Goal: Task Accomplishment & Management: Use online tool/utility

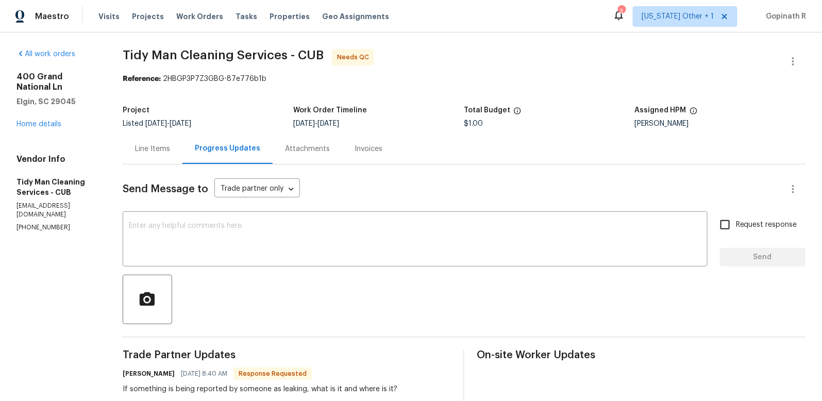
click at [161, 150] on div "Line Items" at bounding box center [152, 149] width 35 height 10
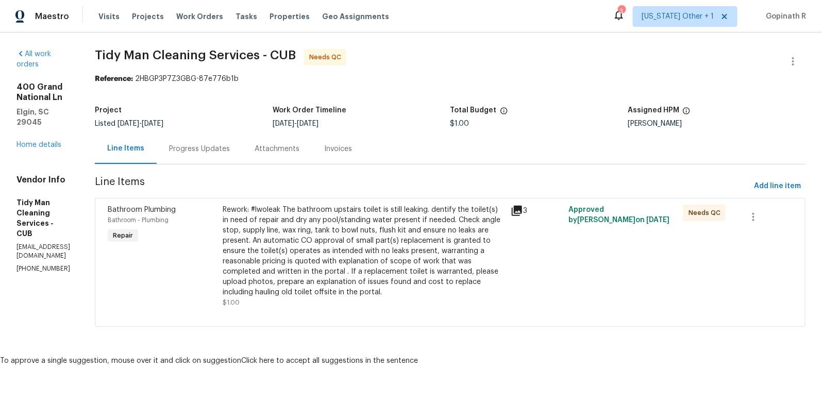
click at [45, 264] on p "(803) 665-5958" at bounding box center [43, 268] width 54 height 9
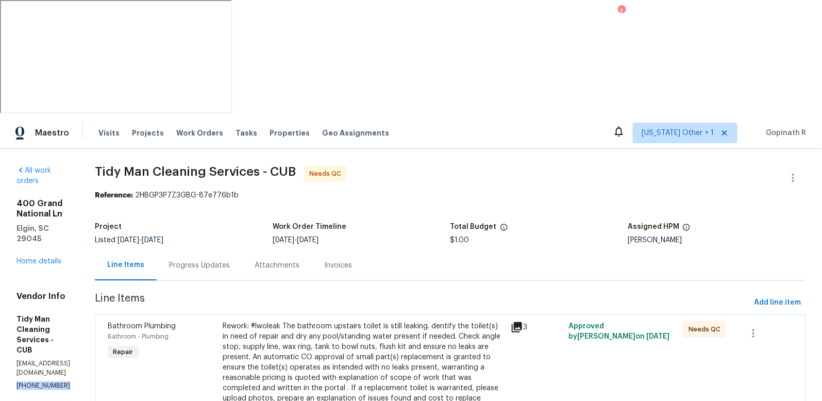
copy p "(803) 665-5958"
click at [198, 250] on div "Progress Updates" at bounding box center [200, 265] width 86 height 30
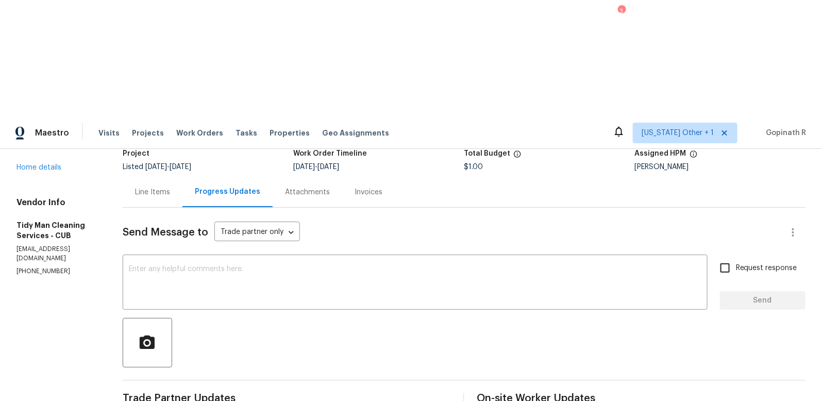
scroll to position [46, 0]
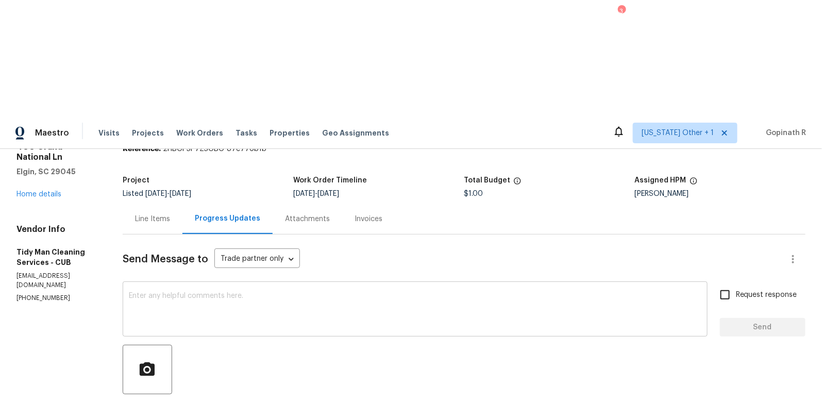
click at [196, 284] on div "x ​" at bounding box center [415, 310] width 585 height 53
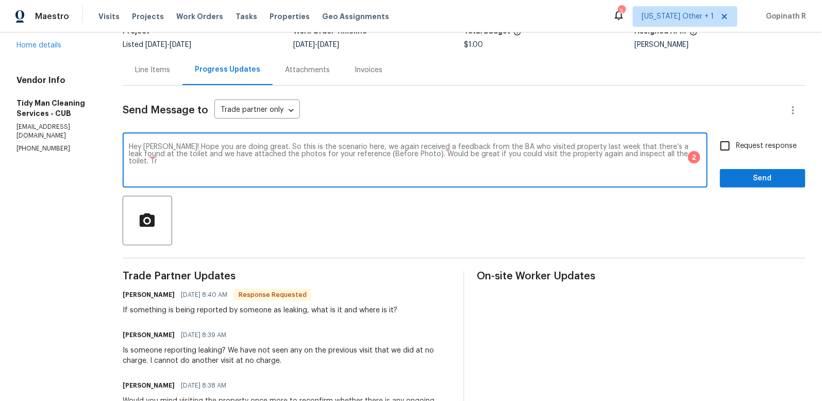
scroll to position [89, 0]
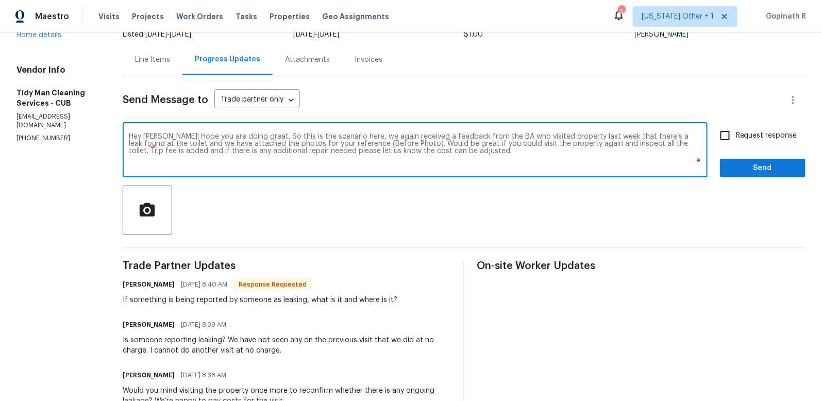
drag, startPoint x: 438, startPoint y: 147, endPoint x: 152, endPoint y: 123, distance: 287.5
paste textarea "i Carl, Hope you’re doing great. Here’s the situation — we’ve received feedback…"
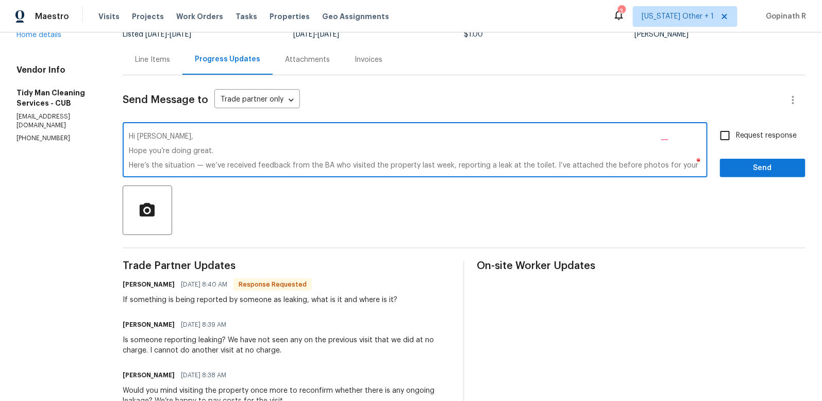
scroll to position [29, 0]
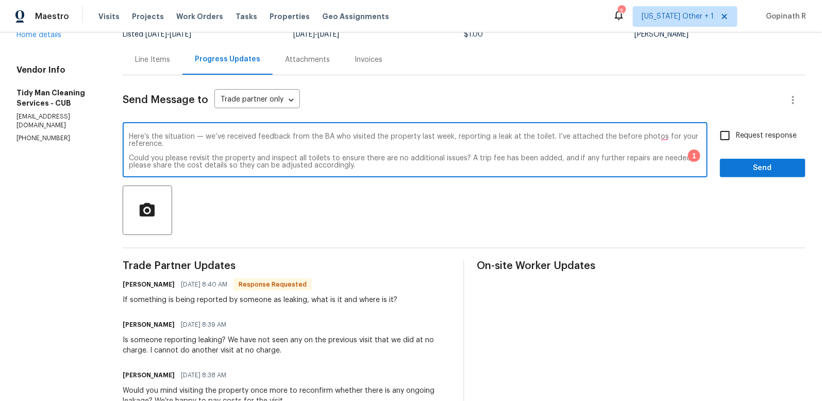
type textarea "Hi Carl, Hope you’re doing great. Here’s the situation — we’ve received feedbac…"
click at [729, 137] on input "Request response" at bounding box center [725, 136] width 22 height 22
checkbox input "true"
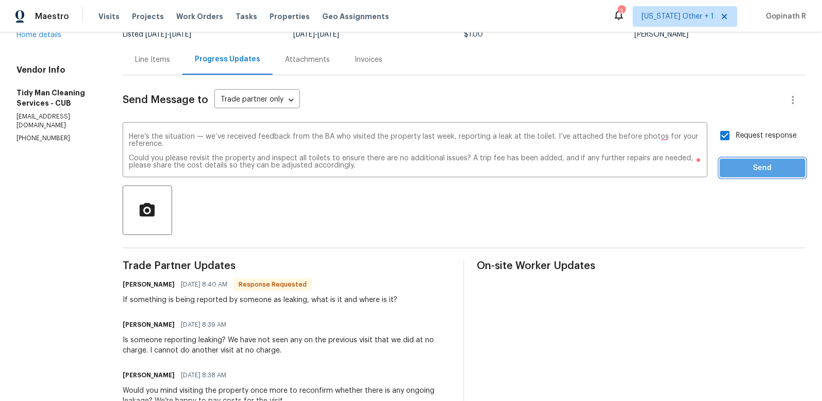
click at [765, 168] on span "Send" at bounding box center [762, 168] width 69 height 13
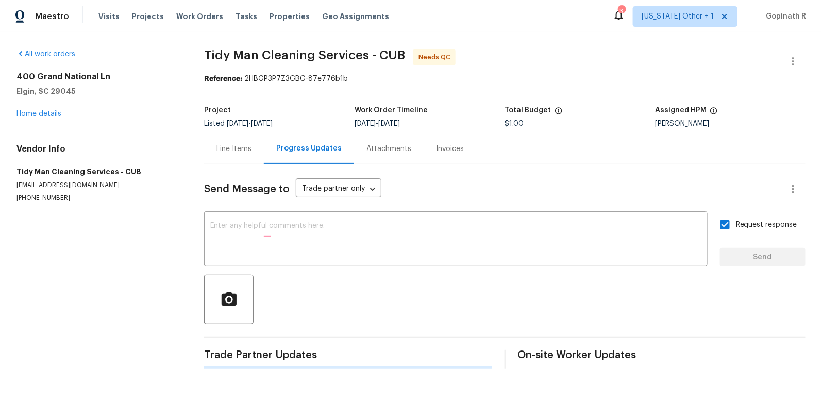
scroll to position [0, 0]
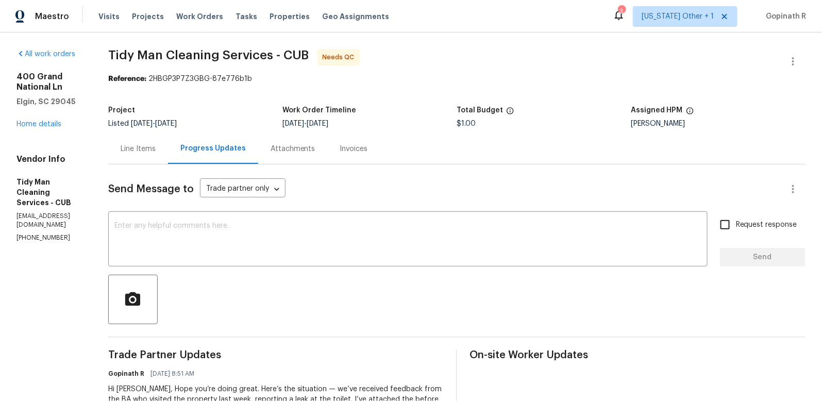
click at [141, 149] on div "Line Items" at bounding box center [138, 149] width 35 height 10
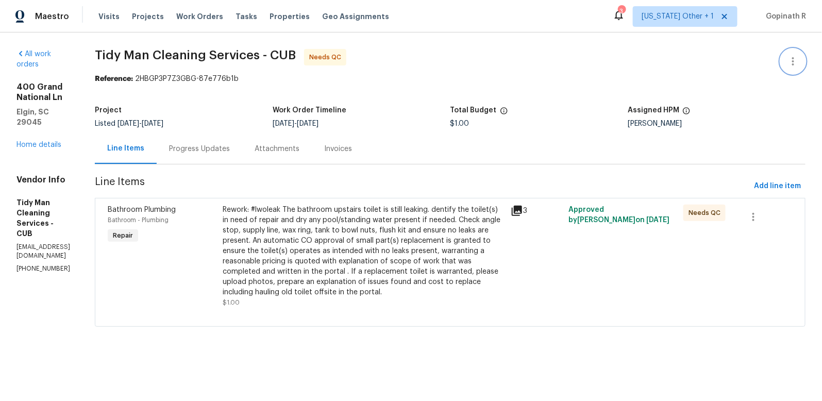
click at [793, 57] on icon "button" at bounding box center [793, 61] width 2 height 8
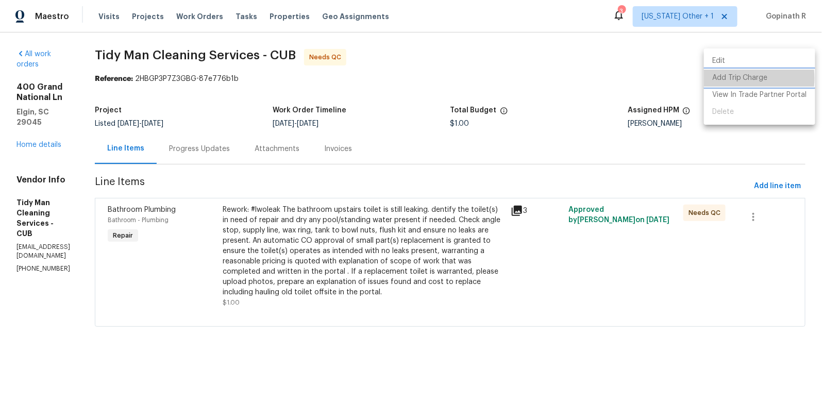
click at [733, 78] on li "Add Trip Charge" at bounding box center [759, 78] width 111 height 17
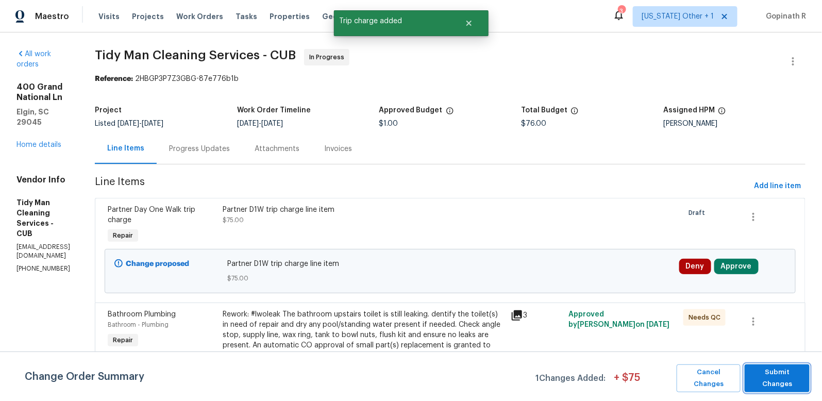
click at [775, 382] on button "Submit Changes" at bounding box center [776, 378] width 65 height 28
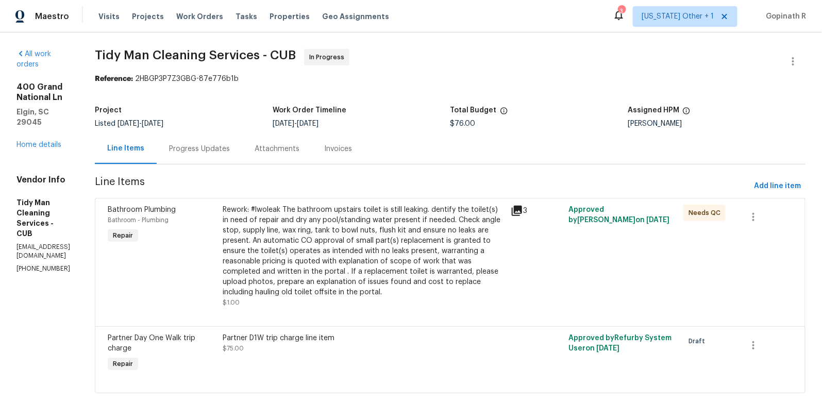
click at [221, 149] on div "Progress Updates" at bounding box center [199, 149] width 61 height 10
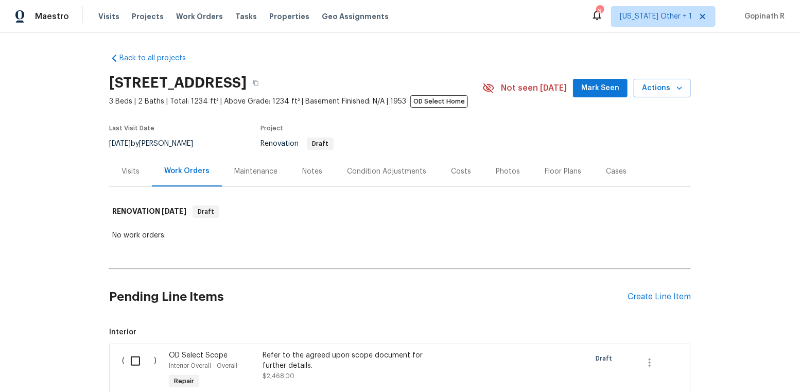
scroll to position [243, 0]
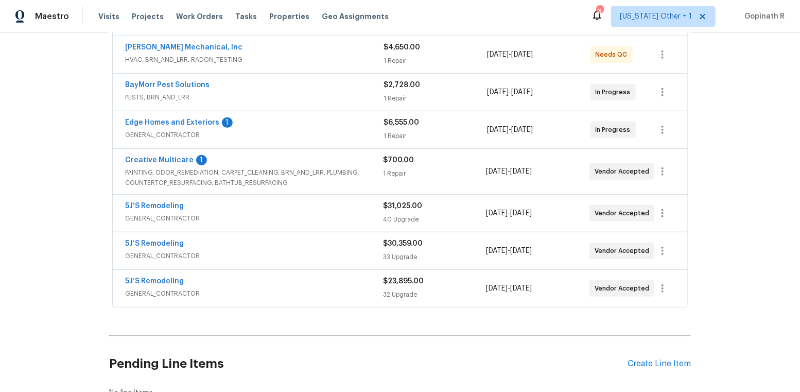
scroll to position [233, 0]
